Goal: Use online tool/utility: Use online tool/utility

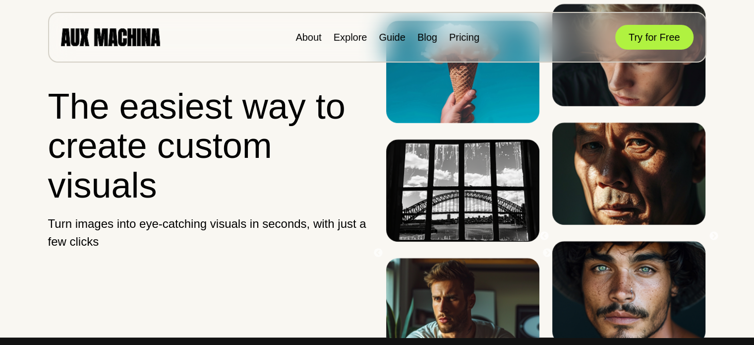
click at [645, 39] on button "Try for Free" at bounding box center [655, 37] width 78 height 25
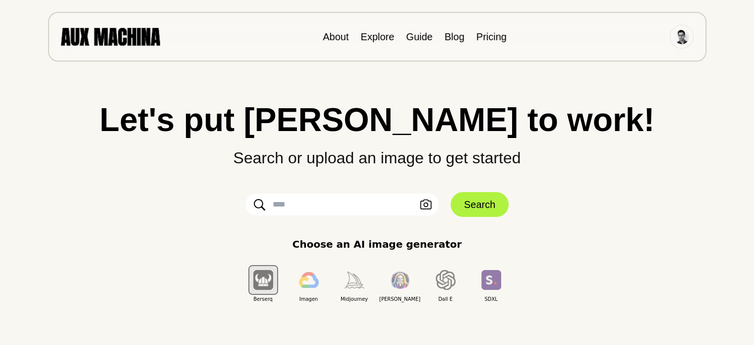
scroll to position [4, 0]
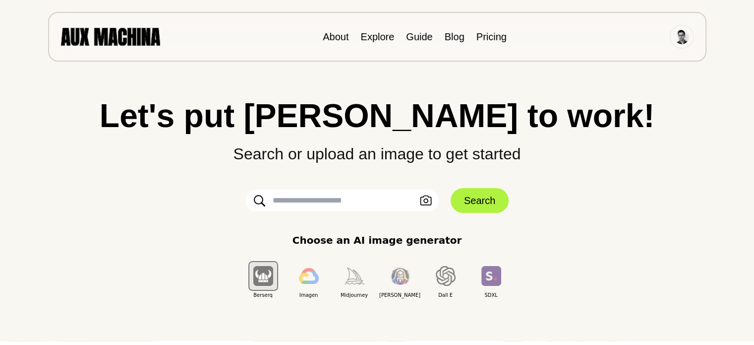
click at [339, 202] on input "text" at bounding box center [342, 200] width 193 height 22
type input "**********"
click button "Search" at bounding box center [480, 200] width 58 height 25
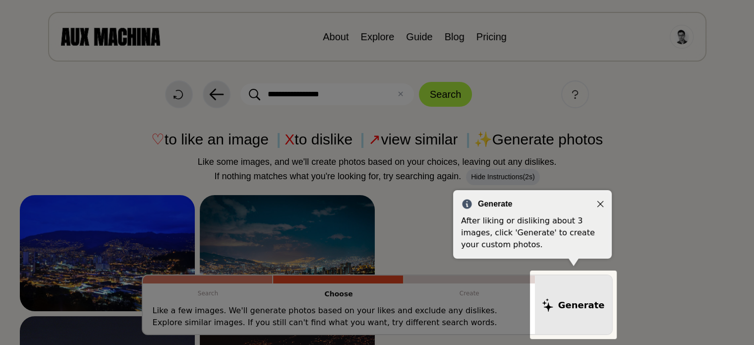
click at [599, 201] on icon "Close" at bounding box center [600, 203] width 7 height 7
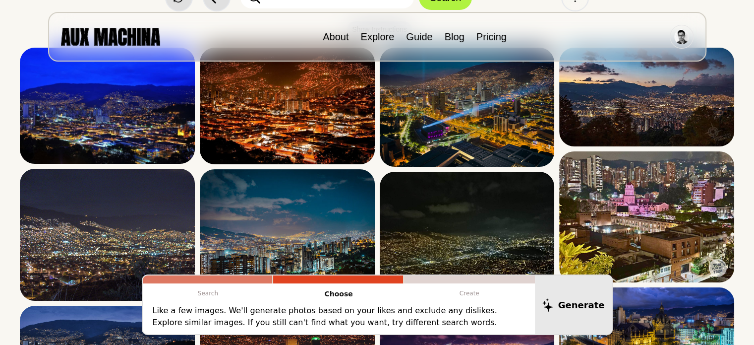
scroll to position [70, 0]
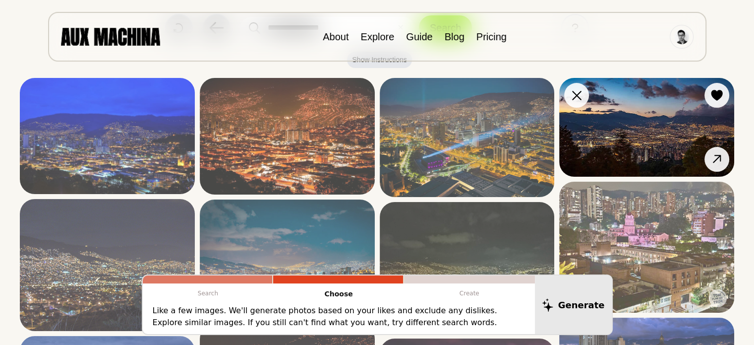
click at [652, 135] on img at bounding box center [646, 127] width 175 height 99
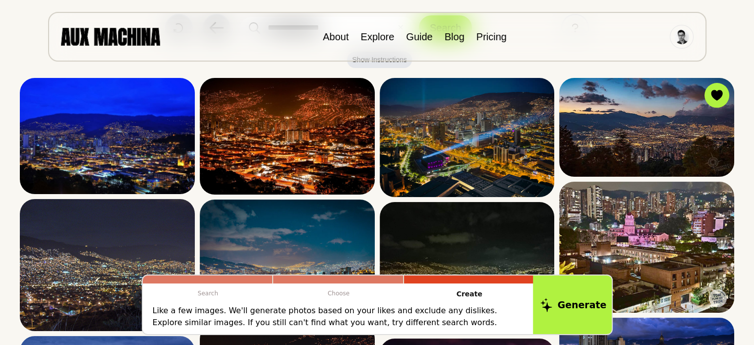
click at [584, 302] on button "Generate" at bounding box center [573, 305] width 81 height 62
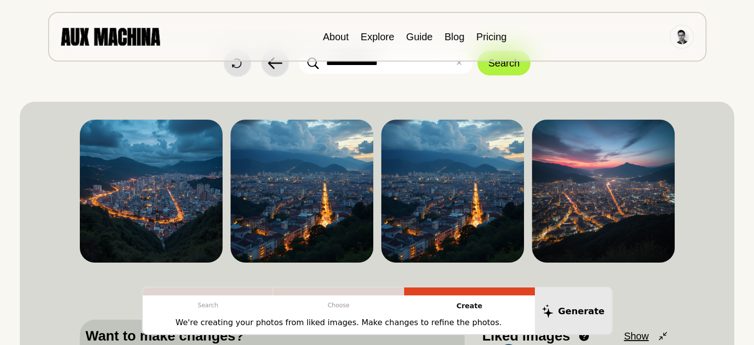
scroll to position [55, 0]
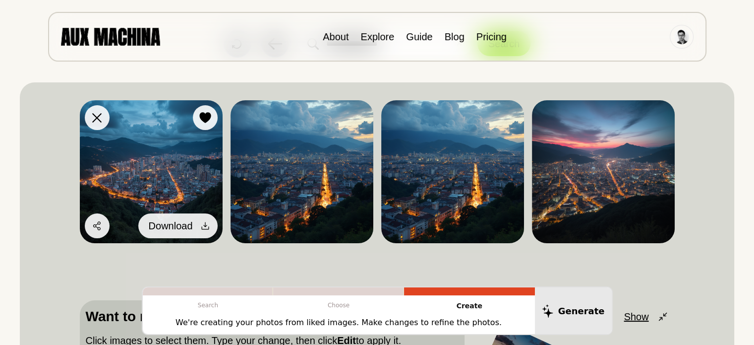
click at [205, 227] on icon at bounding box center [205, 226] width 10 height 10
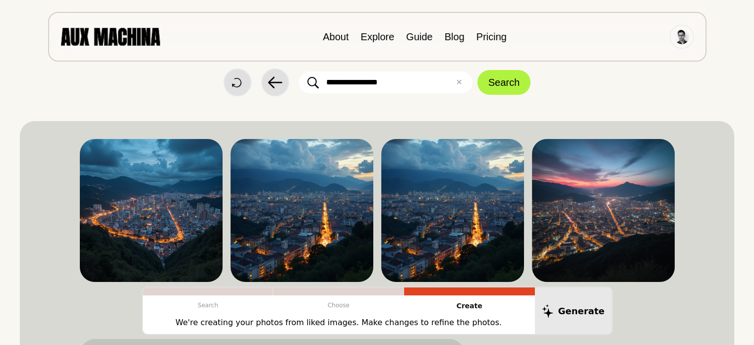
scroll to position [0, 0]
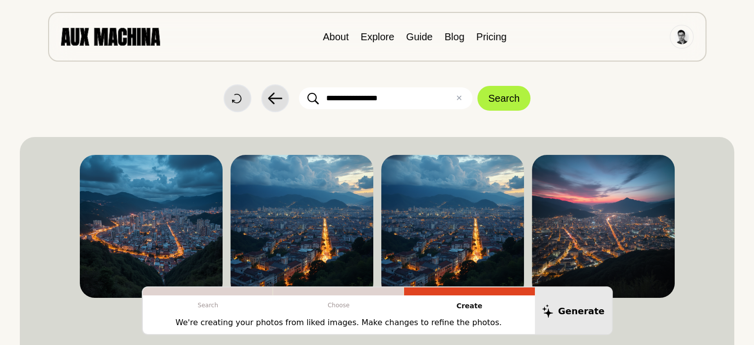
click at [421, 105] on input "**********" at bounding box center [386, 98] width 174 height 22
type input "**********"
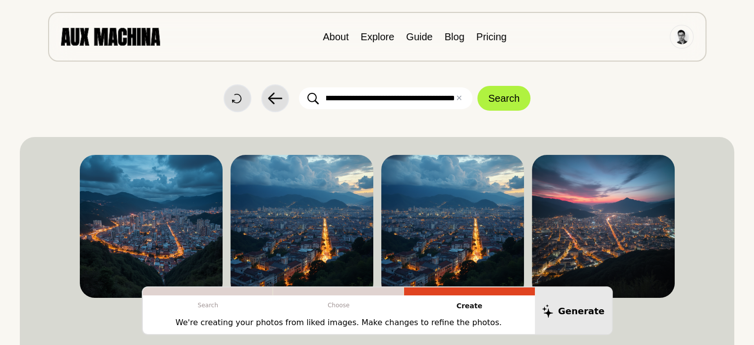
scroll to position [0, 118]
click button "Search" at bounding box center [504, 98] width 53 height 25
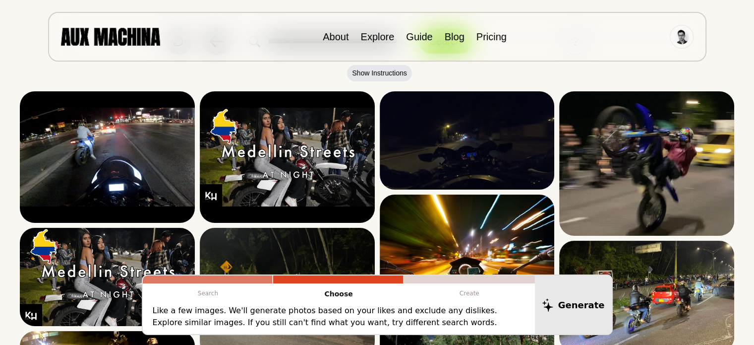
scroll to position [0, 0]
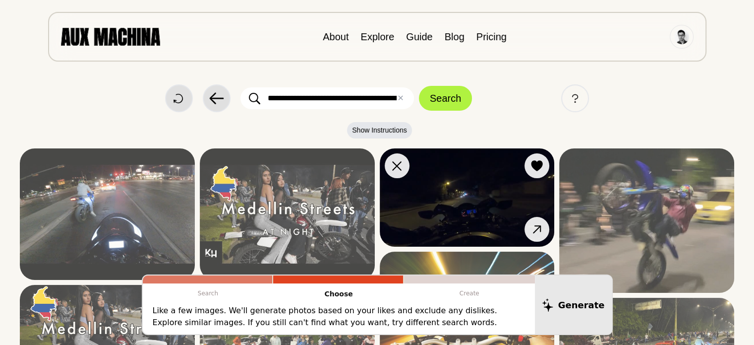
click at [458, 217] on img at bounding box center [467, 197] width 175 height 98
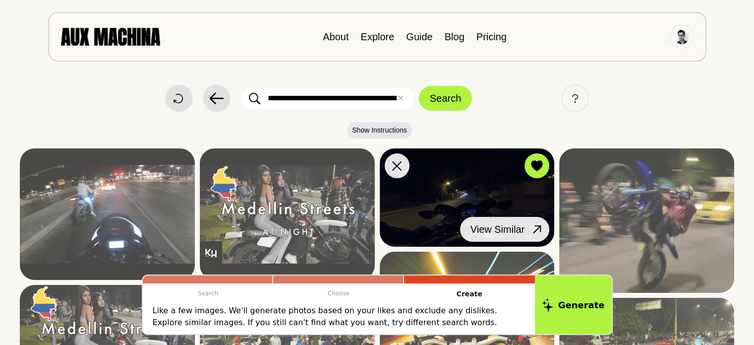
click at [534, 227] on icon at bounding box center [537, 229] width 14 height 14
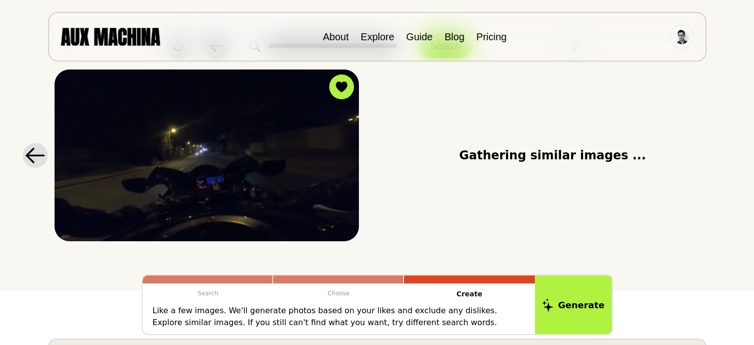
scroll to position [18, 0]
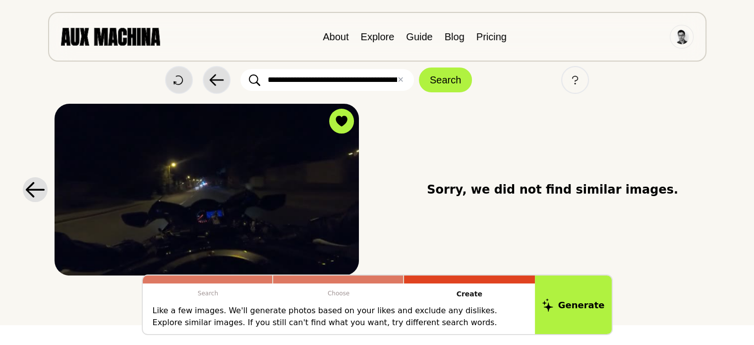
click at [405, 224] on div "Sorry, we did not find similar images." at bounding box center [553, 190] width 358 height 172
click at [36, 196] on icon at bounding box center [35, 190] width 20 height 16
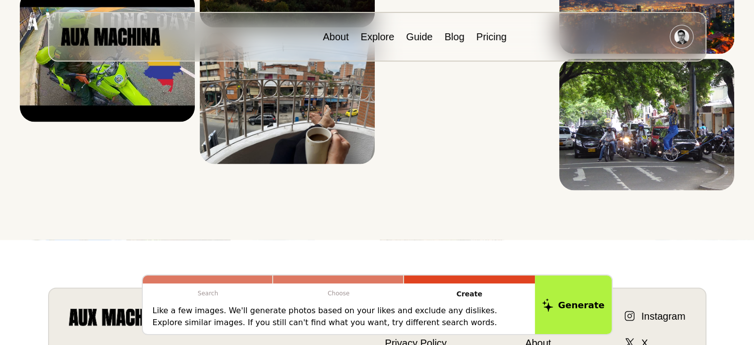
scroll to position [1668, 0]
